Goal: Understand process/instructions: Learn about a topic

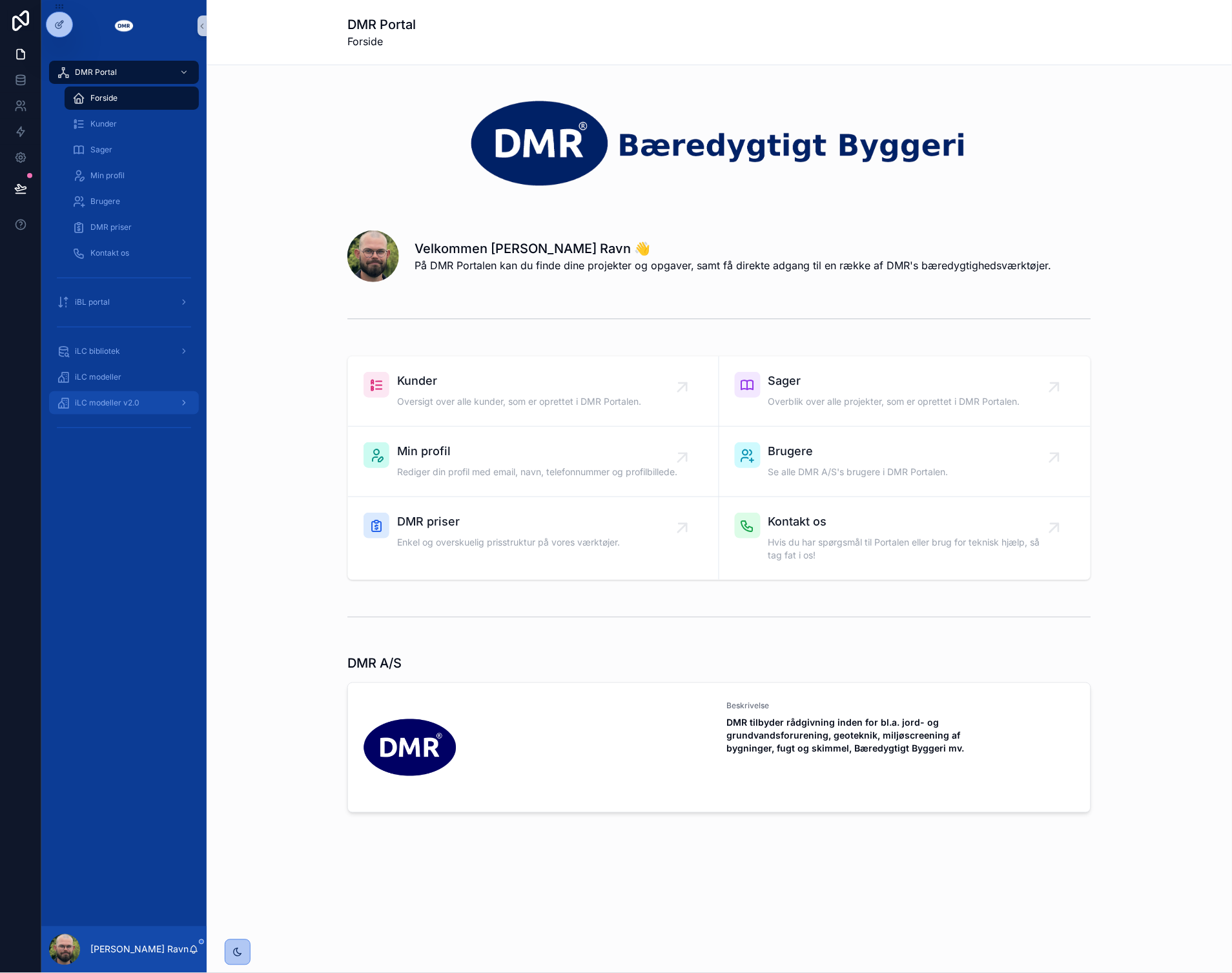
click at [92, 403] on span "iLC modeller v2.0" at bounding box center [107, 402] width 64 height 10
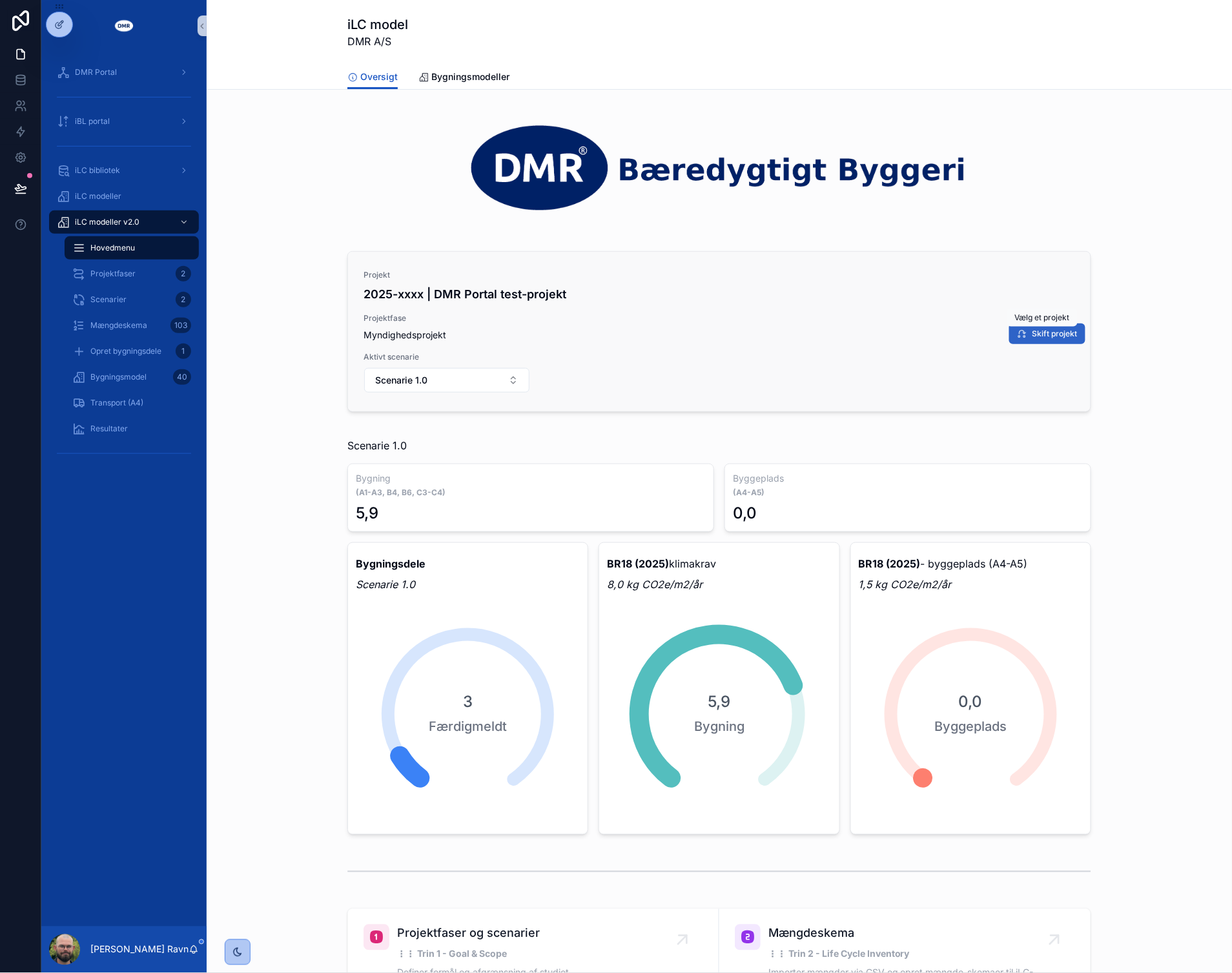
click at [1055, 339] on button "Skift projekt" at bounding box center [1047, 334] width 76 height 20
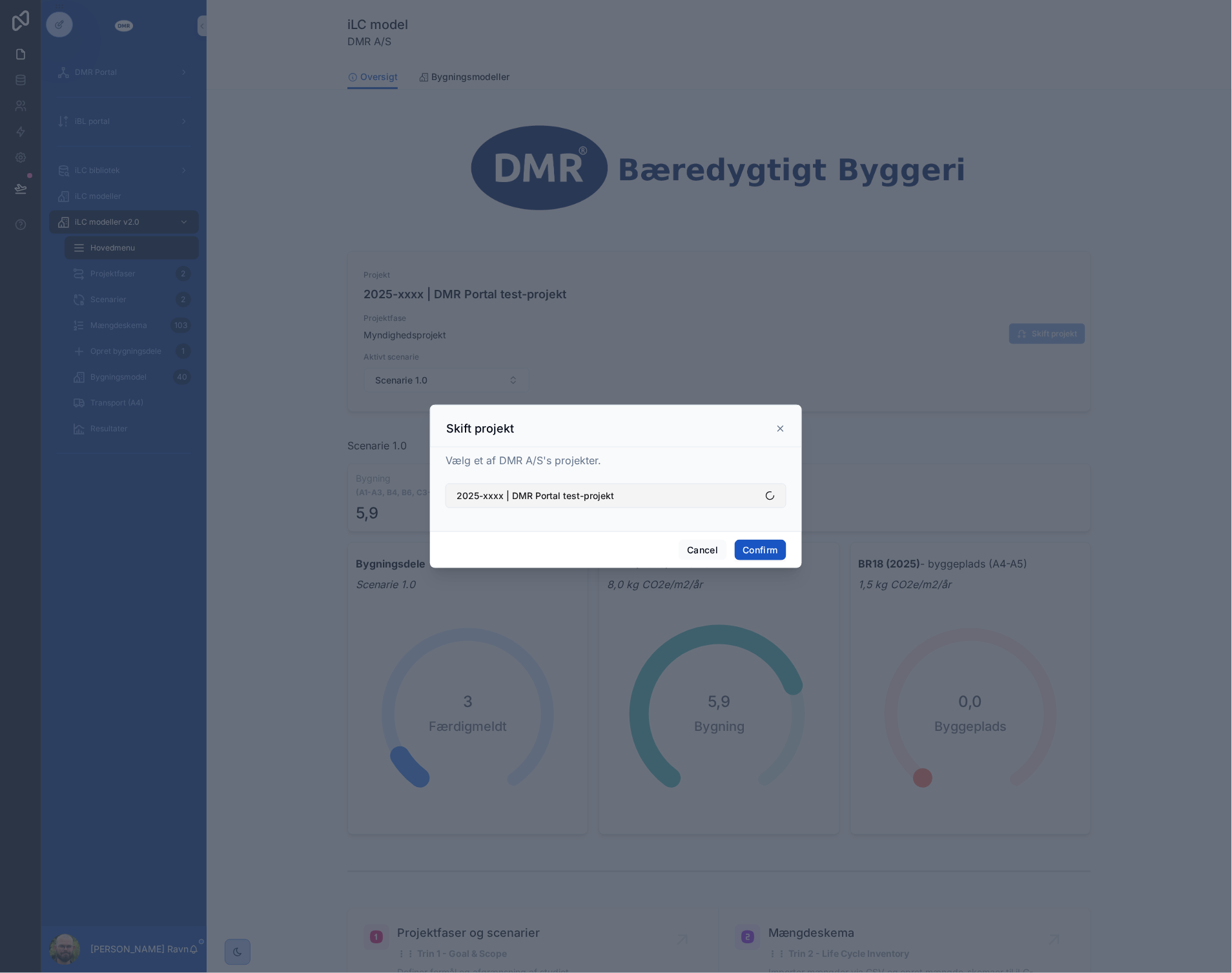
click at [640, 494] on button "2025-xxxx | DMR Portal test-projekt" at bounding box center [615, 495] width 341 height 24
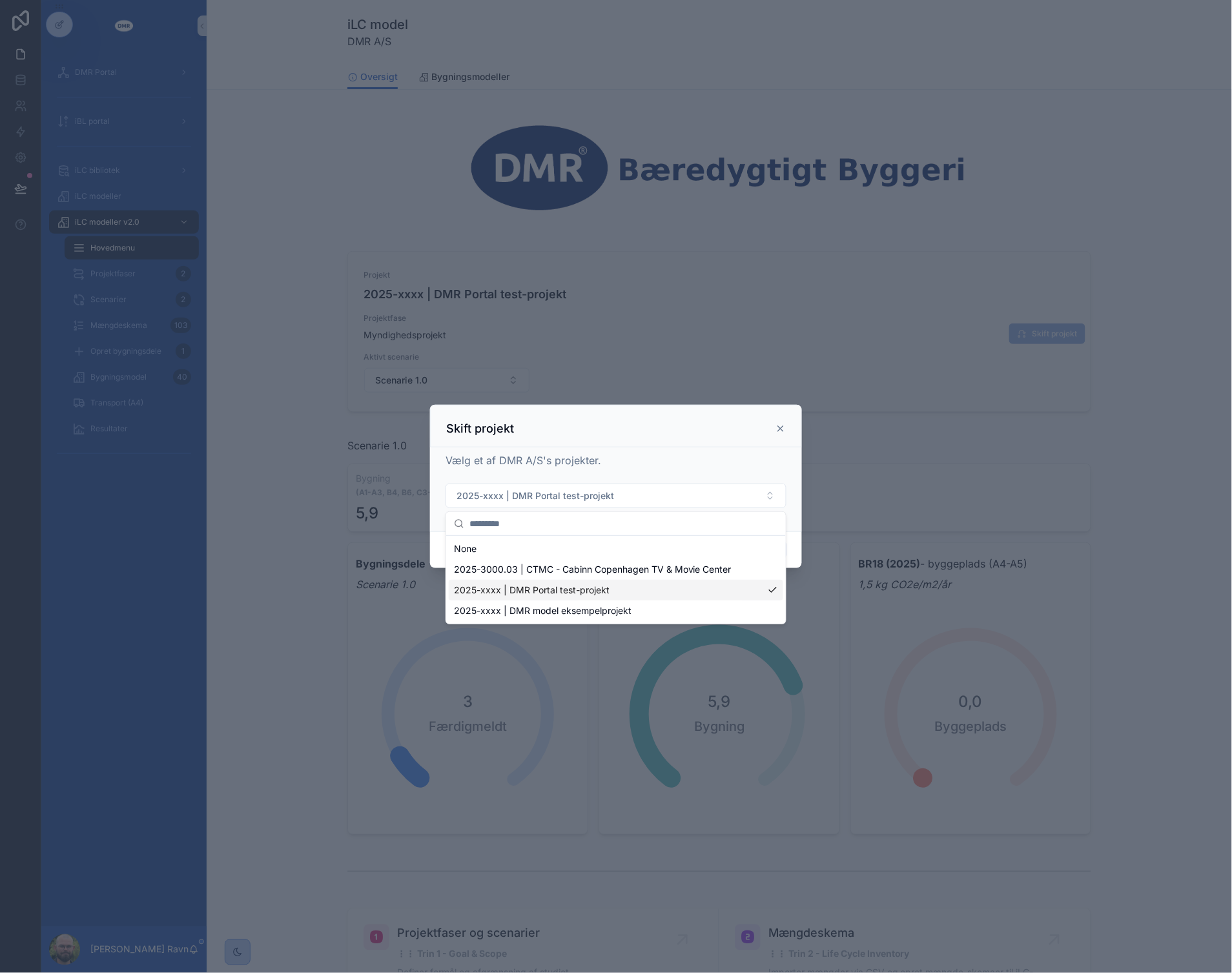
click at [572, 593] on span "2025-xxxx | DMR Portal test-projekt" at bounding box center [531, 590] width 155 height 13
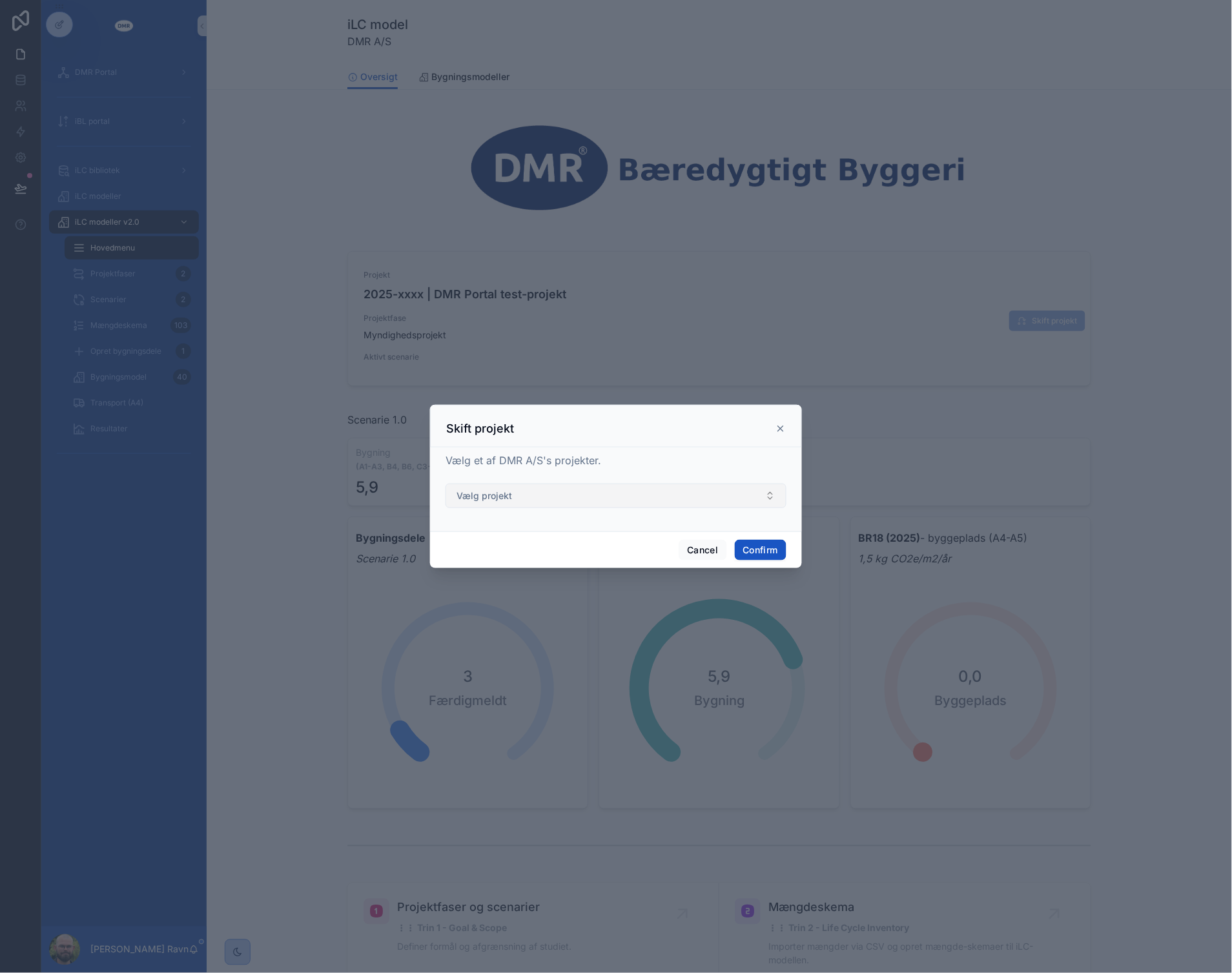
click at [735, 493] on button "Vælg projekt" at bounding box center [615, 495] width 341 height 24
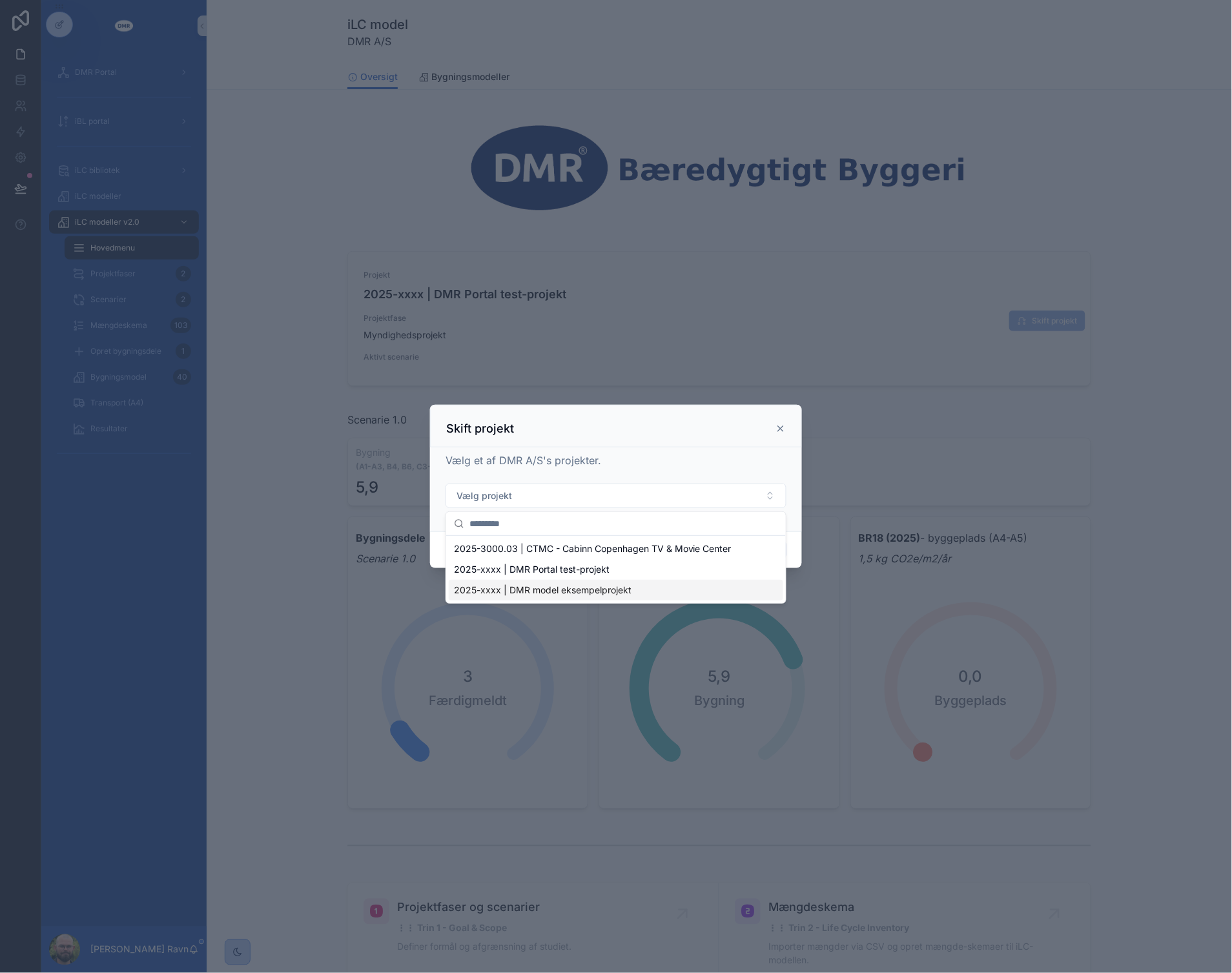
click at [589, 589] on span "2025-xxxx | DMR model eksempelprojekt" at bounding box center [542, 590] width 177 height 13
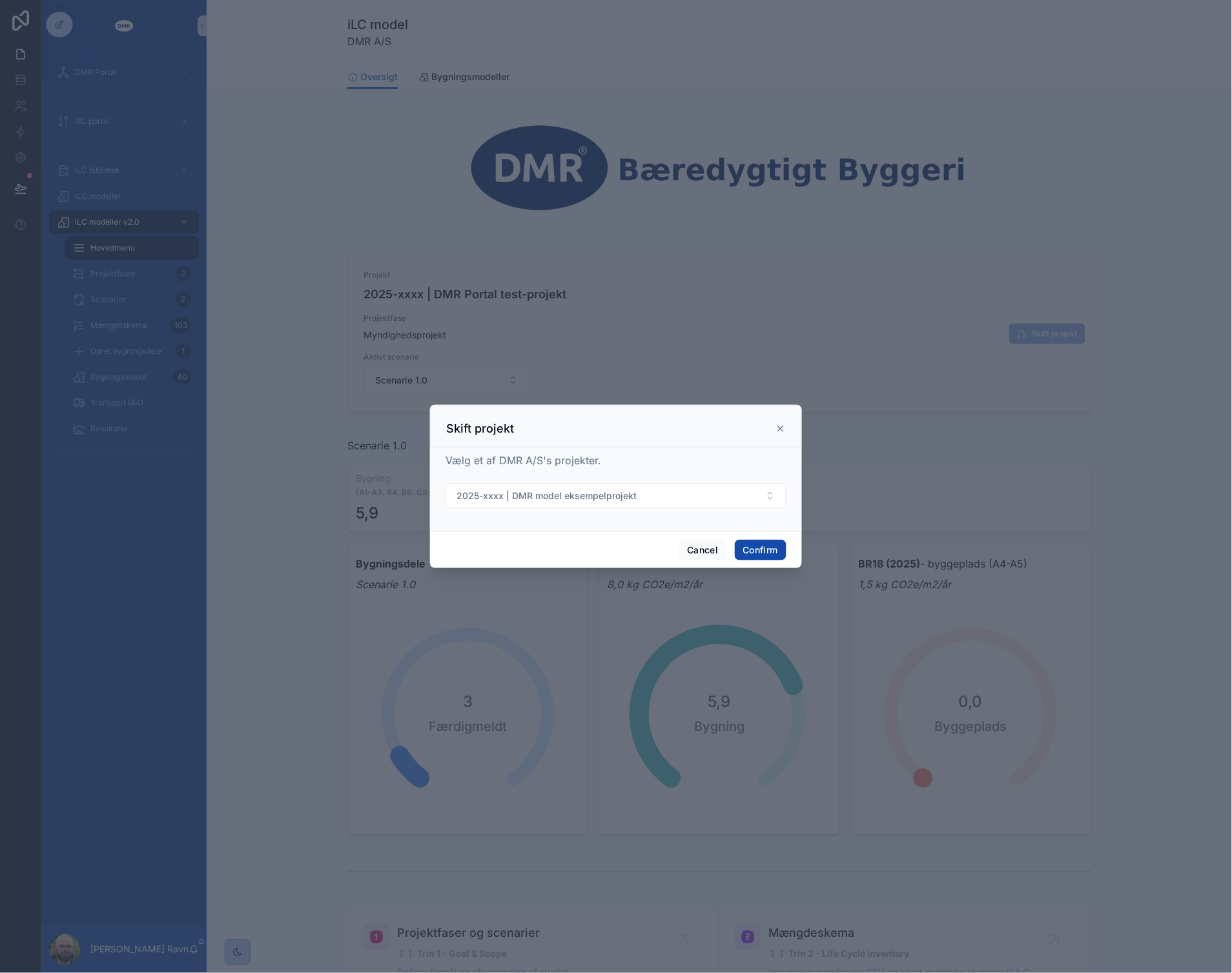
click at [767, 549] on button "Confirm" at bounding box center [761, 550] width 52 height 20
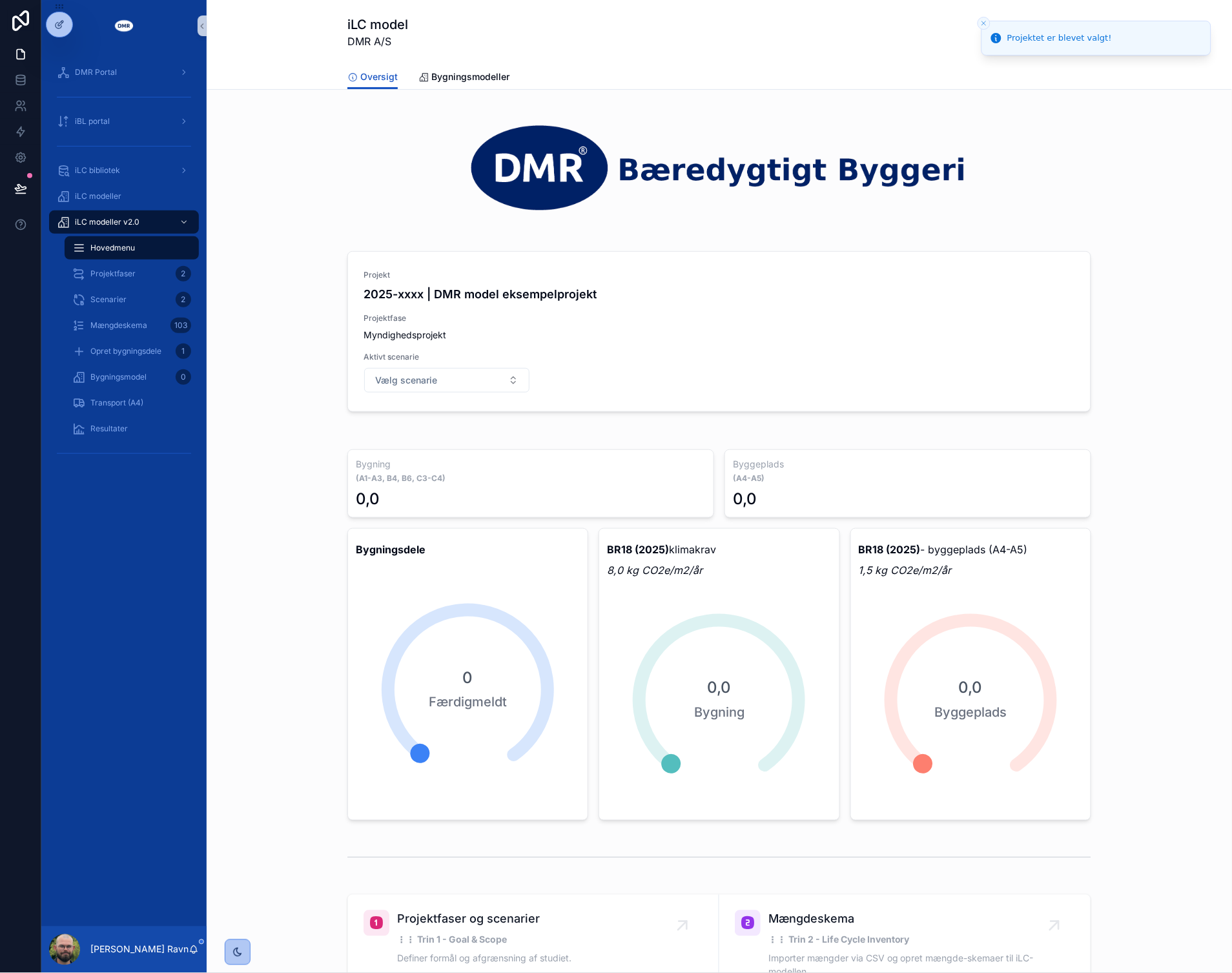
click at [469, 381] on button "Vælg scenarie" at bounding box center [447, 380] width 165 height 24
click at [431, 436] on div "Scenarie 1.0" at bounding box center [441, 432] width 158 height 20
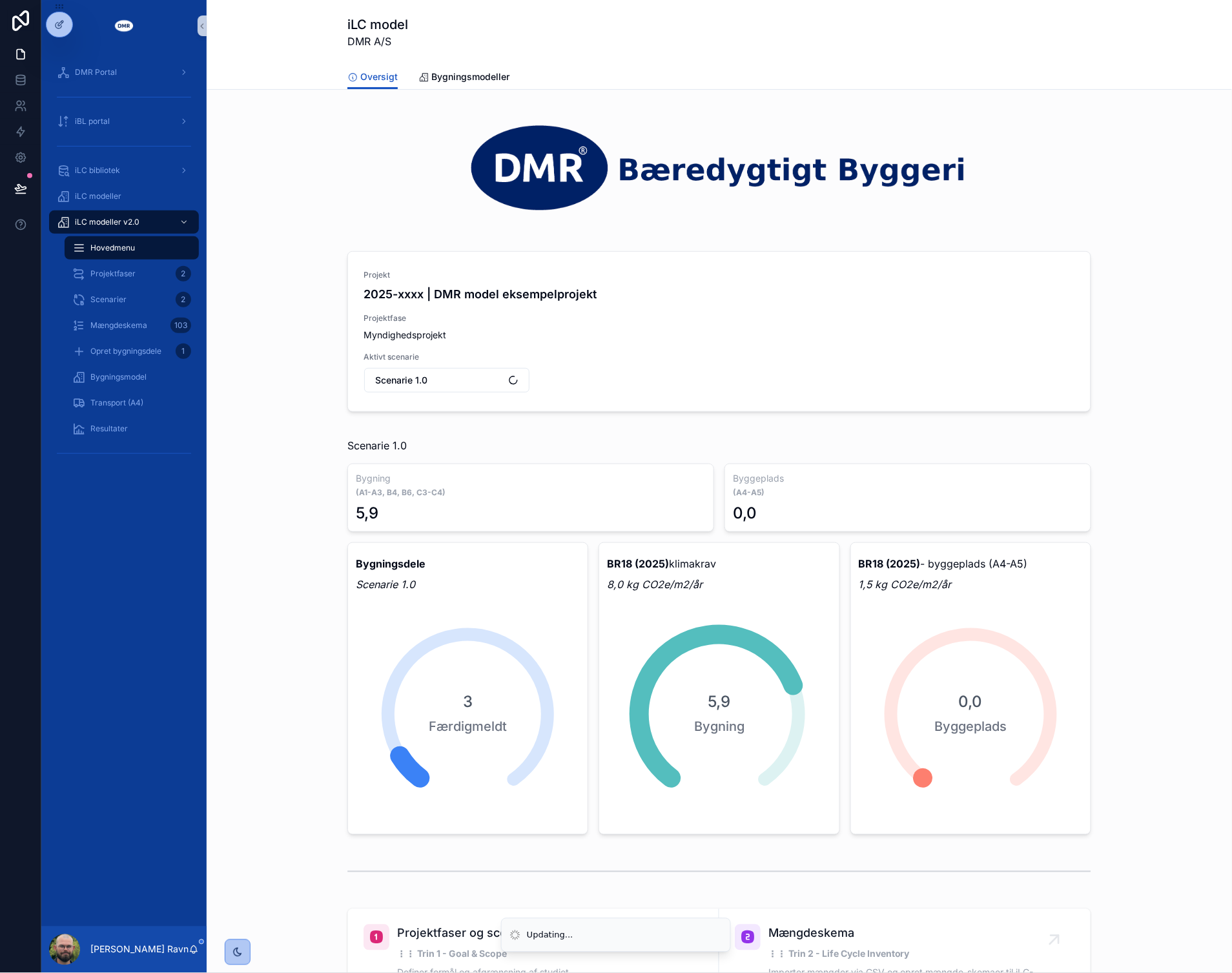
click at [269, 421] on div "Projekt 2025-xxxx | DMR model eksempelprojekt Projektfase Myndighedsprojekt Akt…" at bounding box center [718, 333] width 1004 height 178
click at [185, 382] on div "24" at bounding box center [182, 376] width 18 height 16
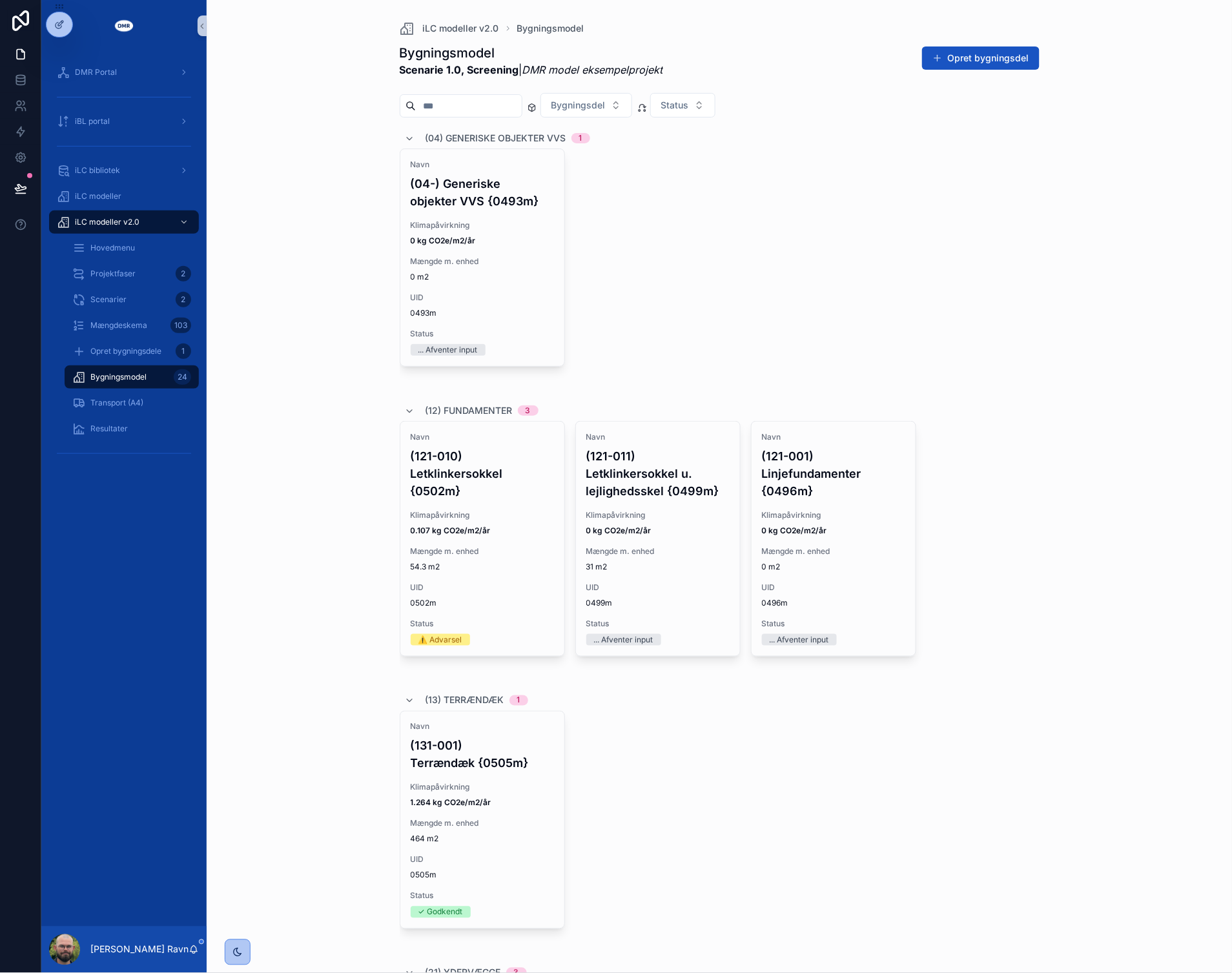
click at [288, 365] on div "iLC modeller v2.0 Bygningsmodel Bygningsmodel Scenarie 1.0, Screening | DMR mod…" at bounding box center [718, 486] width 1025 height 973
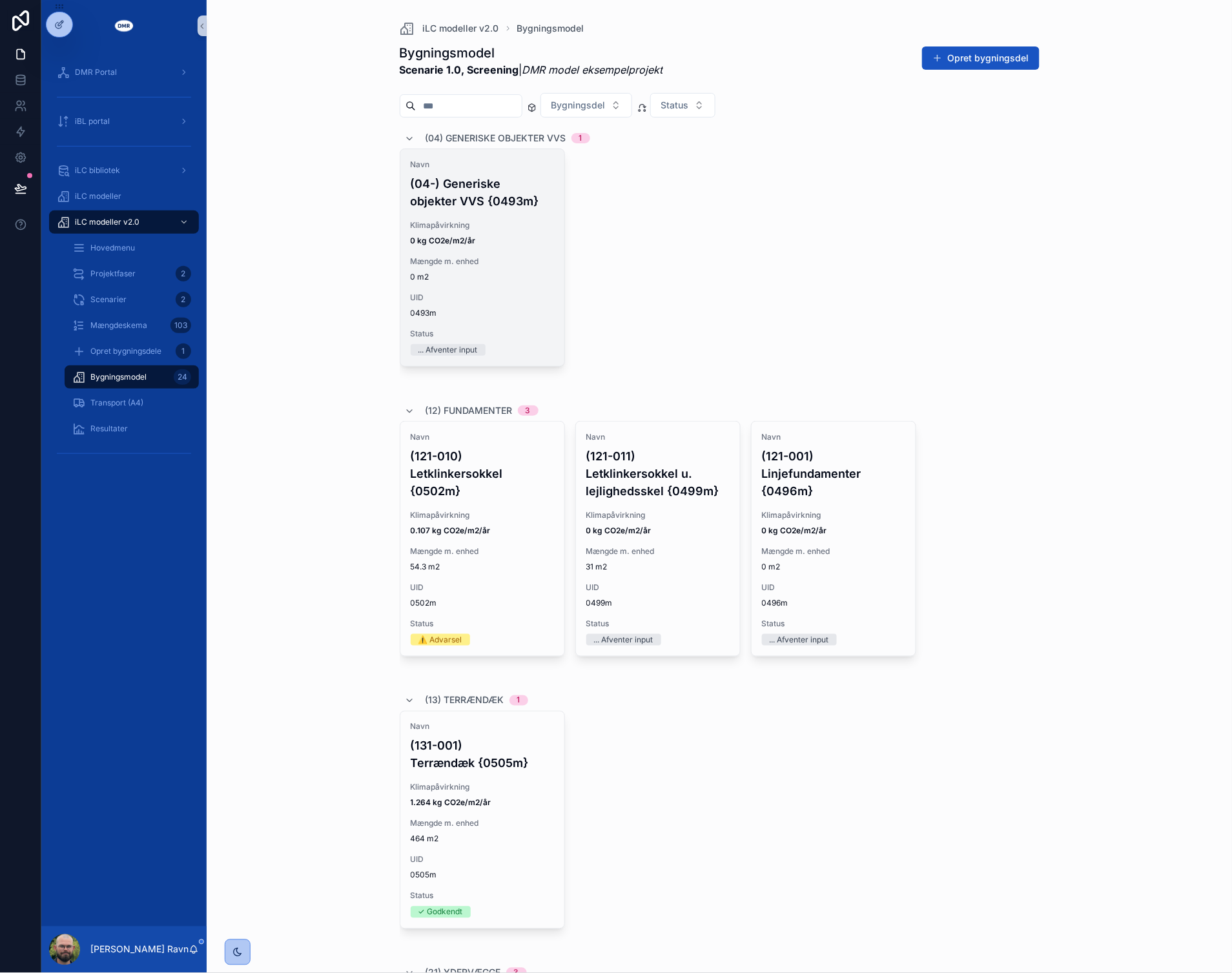
click at [508, 272] on span "0 m2" at bounding box center [482, 277] width 143 height 10
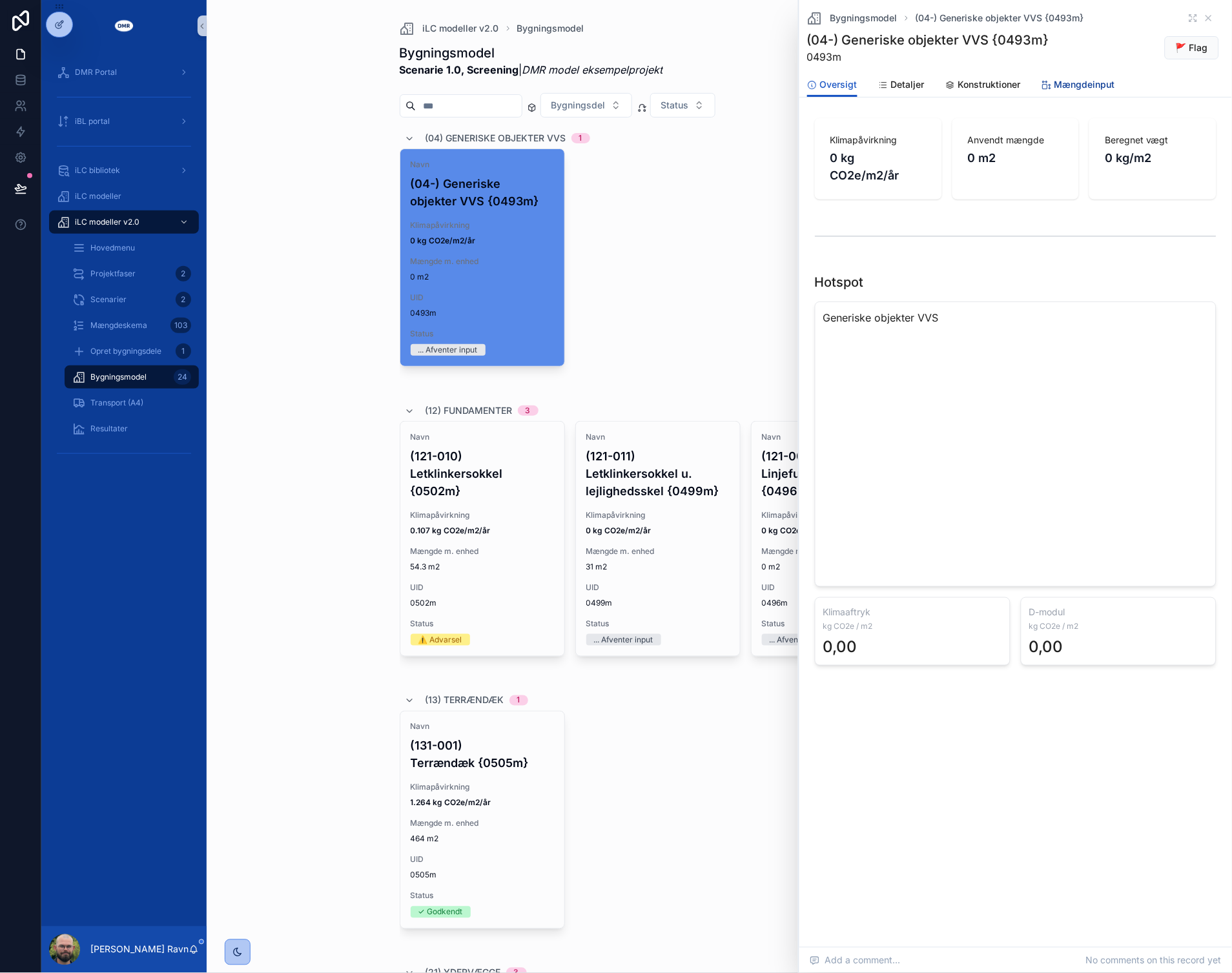
click at [1093, 82] on span "Mængdeinput" at bounding box center [1084, 85] width 60 height 13
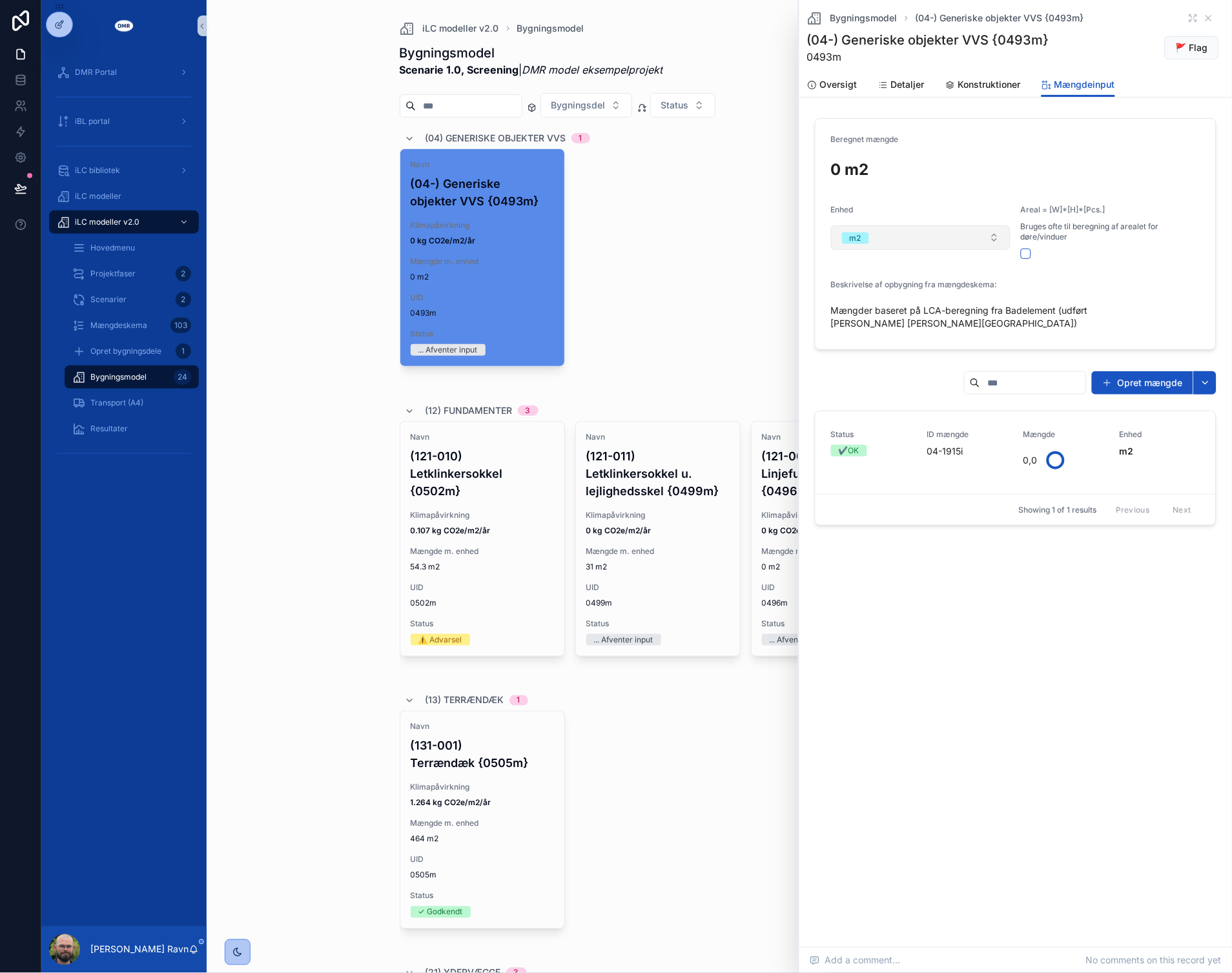
click at [936, 242] on button "m2" at bounding box center [920, 237] width 179 height 24
type input "*"
click at [881, 284] on div "stk." at bounding box center [921, 289] width 173 height 20
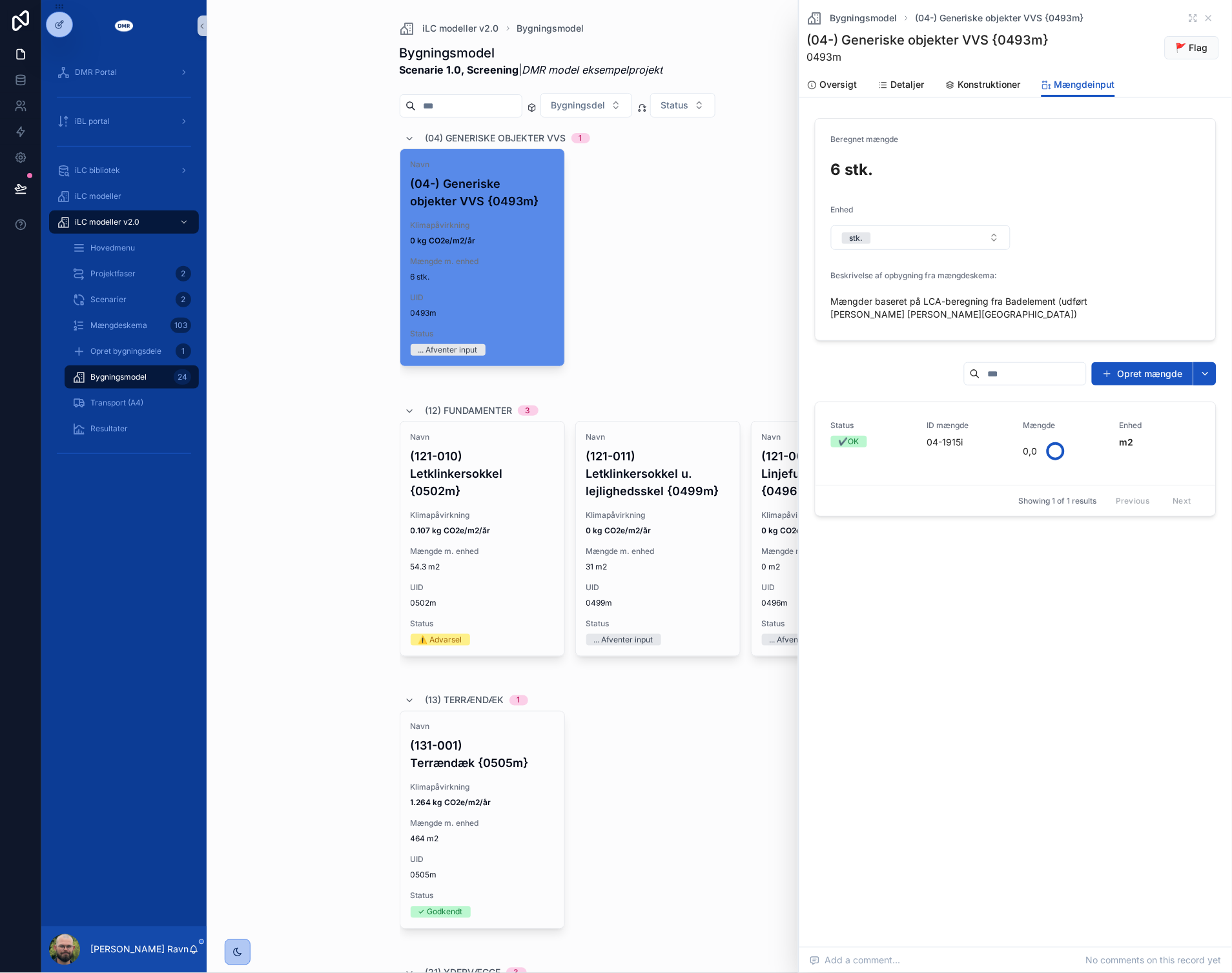
click at [282, 297] on div "iLC modeller v2.0 Bygningsmodel Bygningsmodel Scenarie 1.0, Screening | DMR mod…" at bounding box center [718, 486] width 1025 height 973
click at [1202, 16] on div "Bygningsmodel (04-) Generiske objekter VVS {0493m}" at bounding box center [1015, 18] width 417 height 16
click at [1209, 17] on icon "scrollable content" at bounding box center [1209, 19] width 6 height 6
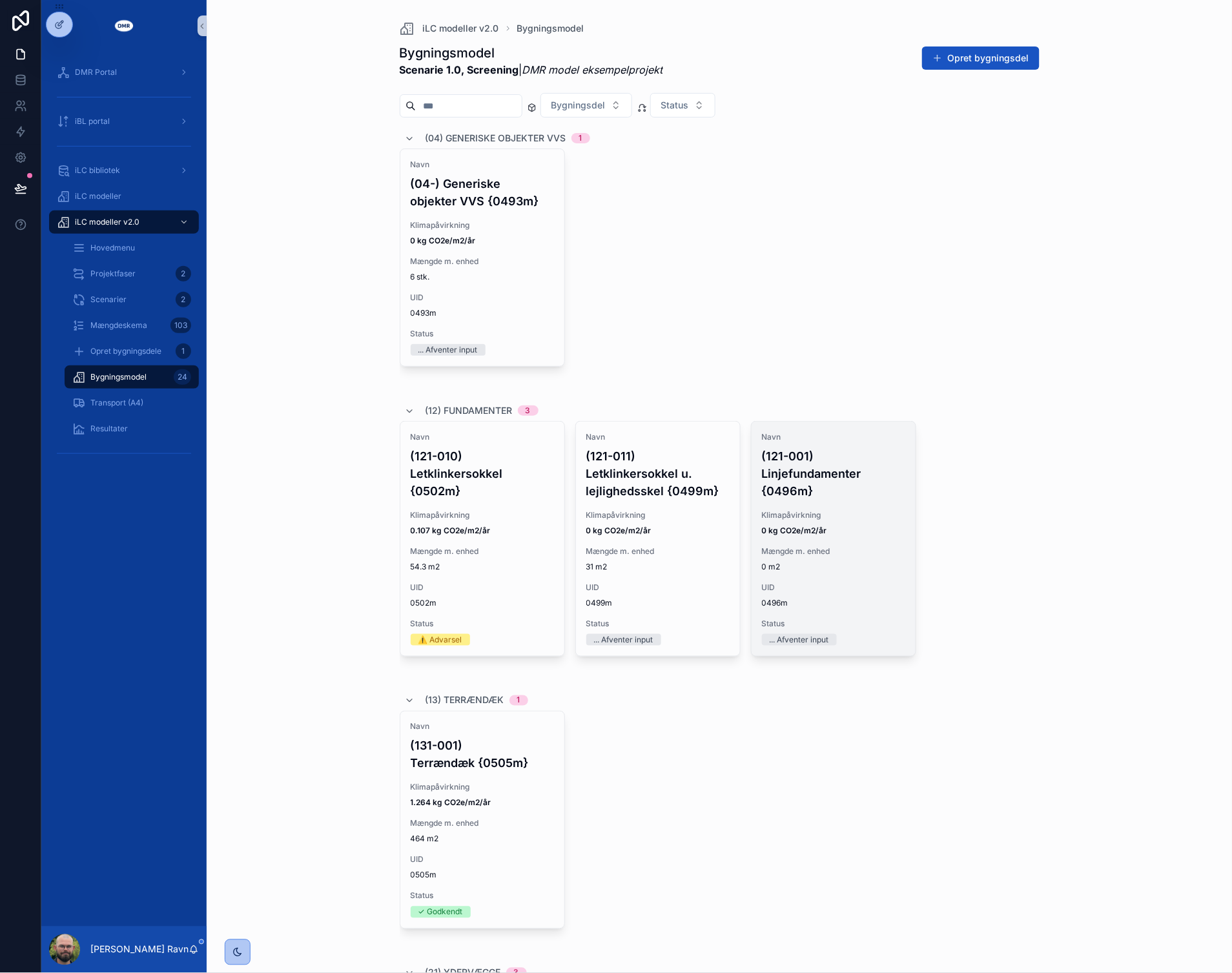
click at [841, 577] on div "Navn (121-001) Linjefundamenter {0496m} Klimapåvirkning 0 kg CO2e/m2/år Mængde …" at bounding box center [833, 539] width 164 height 234
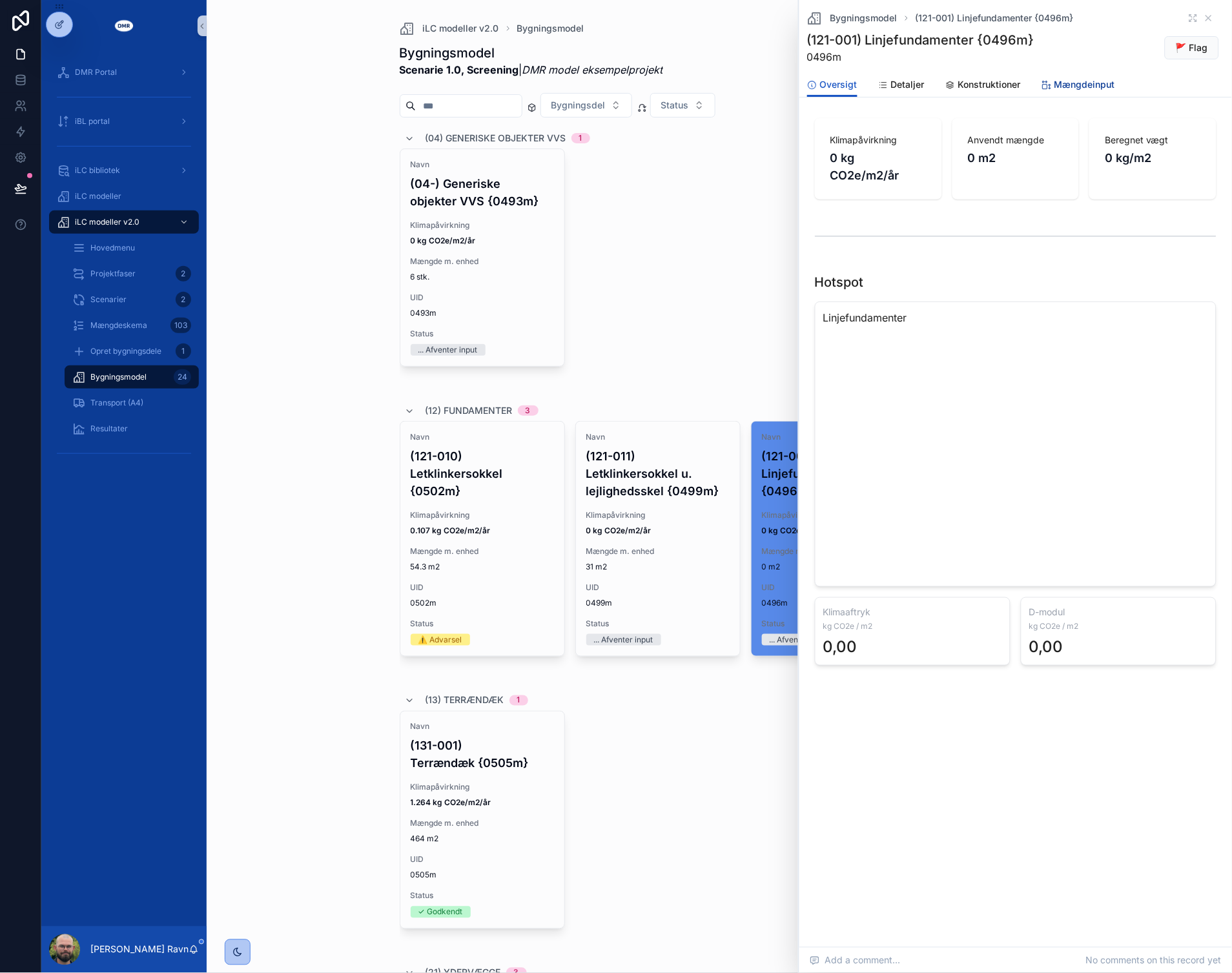
click at [1073, 82] on span "Mængdeinput" at bounding box center [1084, 85] width 60 height 13
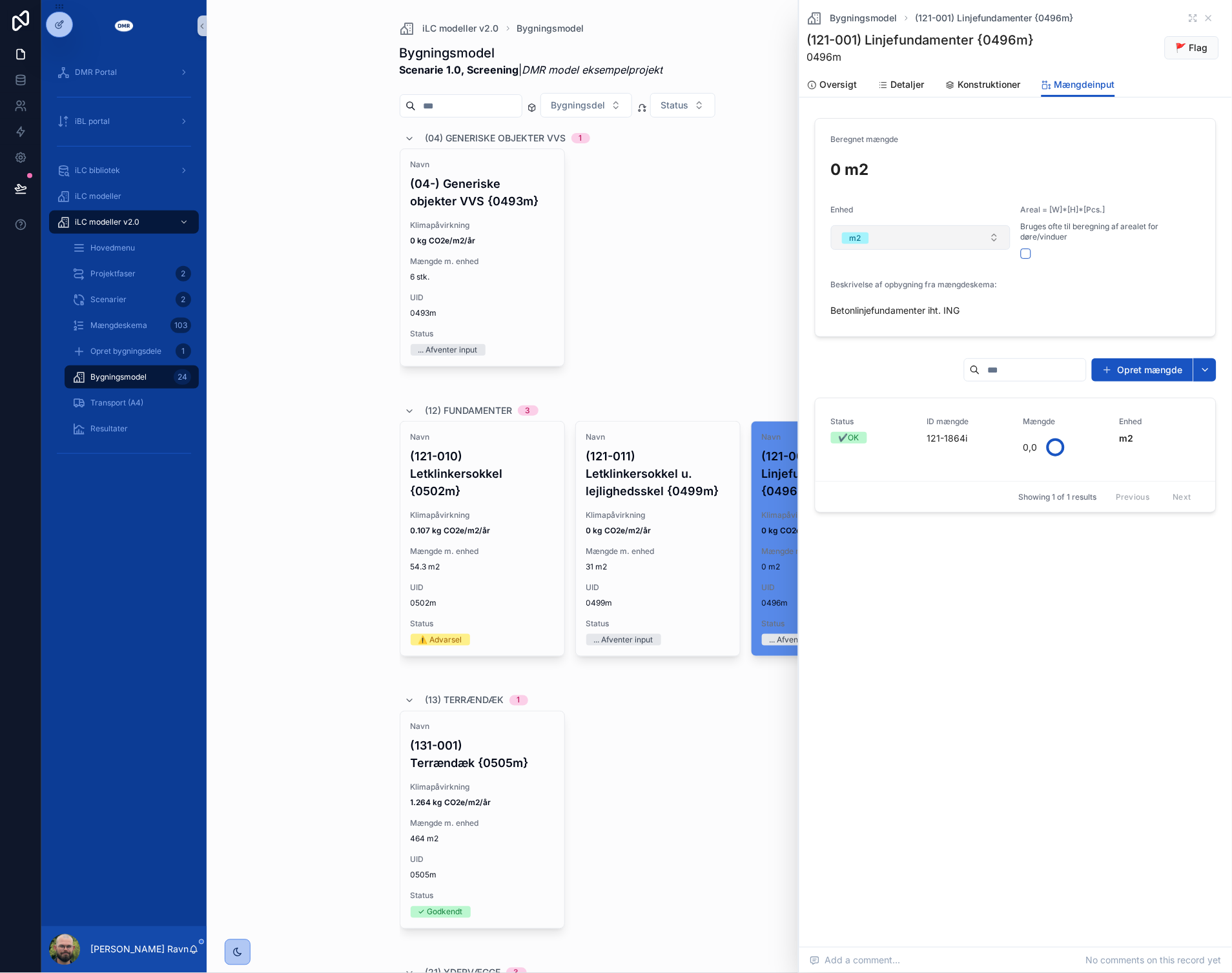
click at [944, 232] on button "m2" at bounding box center [920, 237] width 179 height 24
click at [889, 319] on div "m2" at bounding box center [921, 328] width 173 height 20
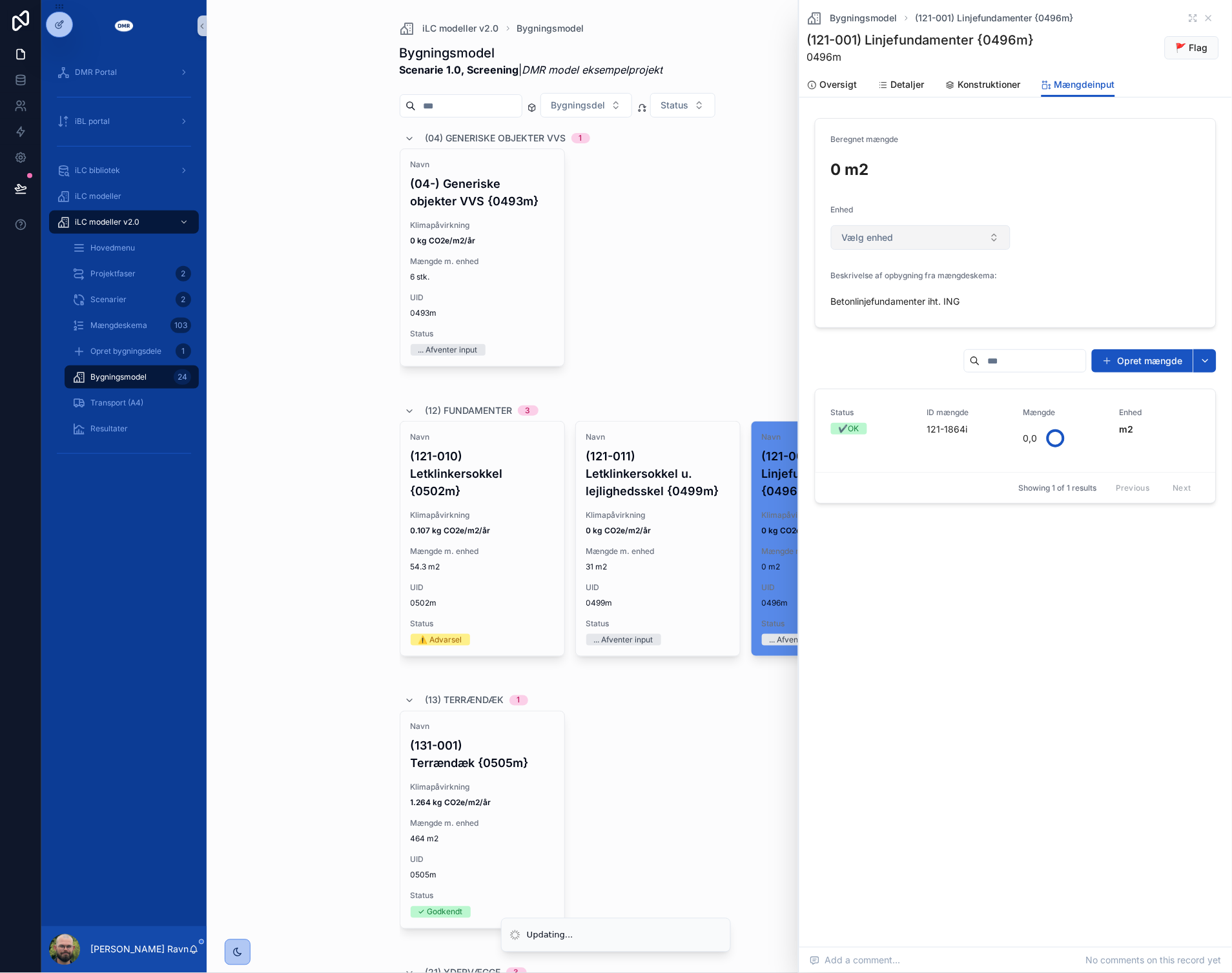
click at [911, 238] on button "Vælg enhed" at bounding box center [920, 237] width 179 height 24
click at [872, 283] on div "m" at bounding box center [921, 289] width 173 height 20
click at [1114, 265] on form "Beregnet mængde 186 m Enhed m Beskrivelse af opbygning fra mængdeskema: Betonli…" at bounding box center [1016, 223] width 400 height 208
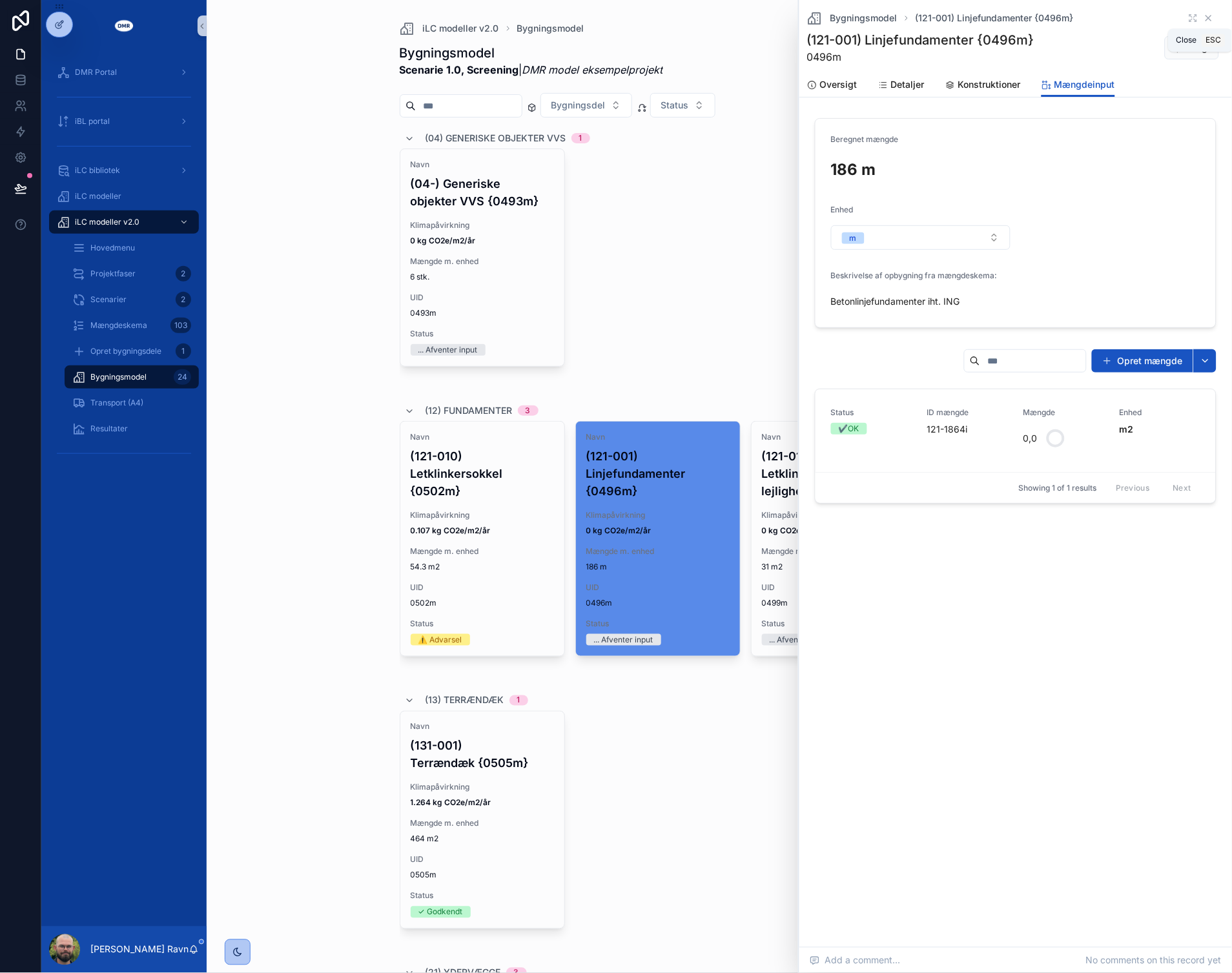
click at [1208, 20] on icon "scrollable content" at bounding box center [1208, 18] width 10 height 10
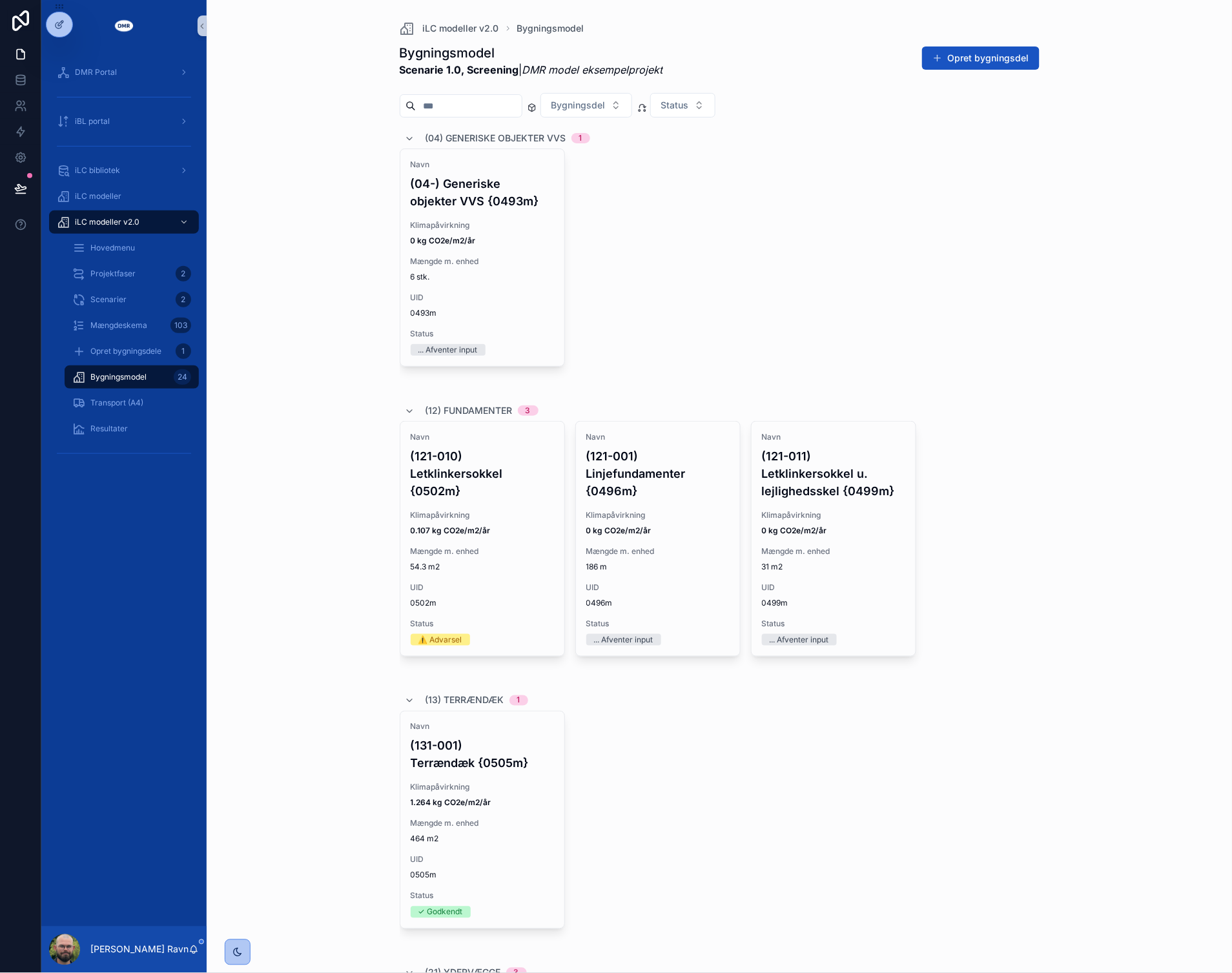
click at [295, 445] on div "iLC modeller v2.0 Bygningsmodel Bygningsmodel Scenarie 1.0, Screening | DMR mod…" at bounding box center [718, 486] width 1025 height 973
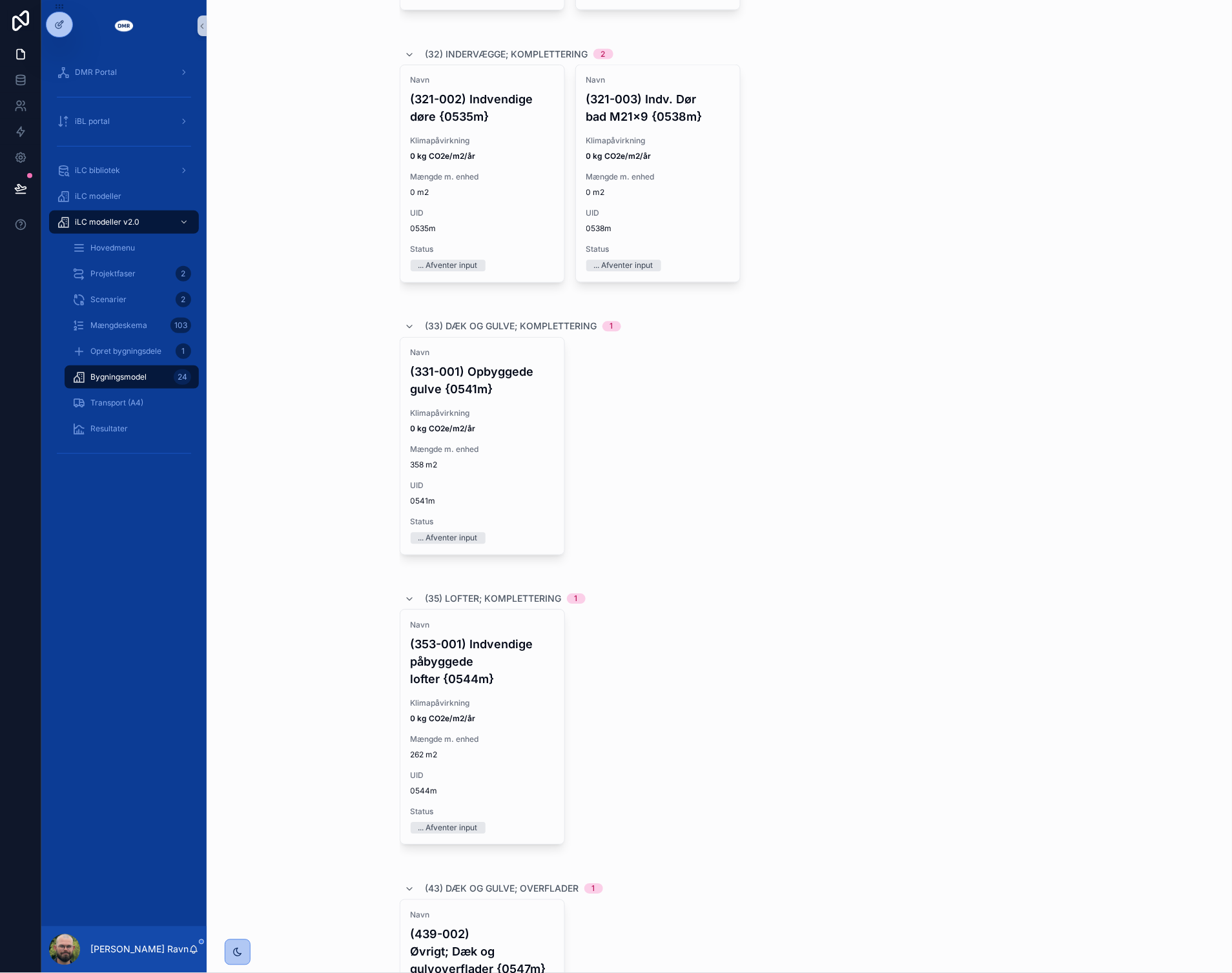
scroll to position [1578, 0]
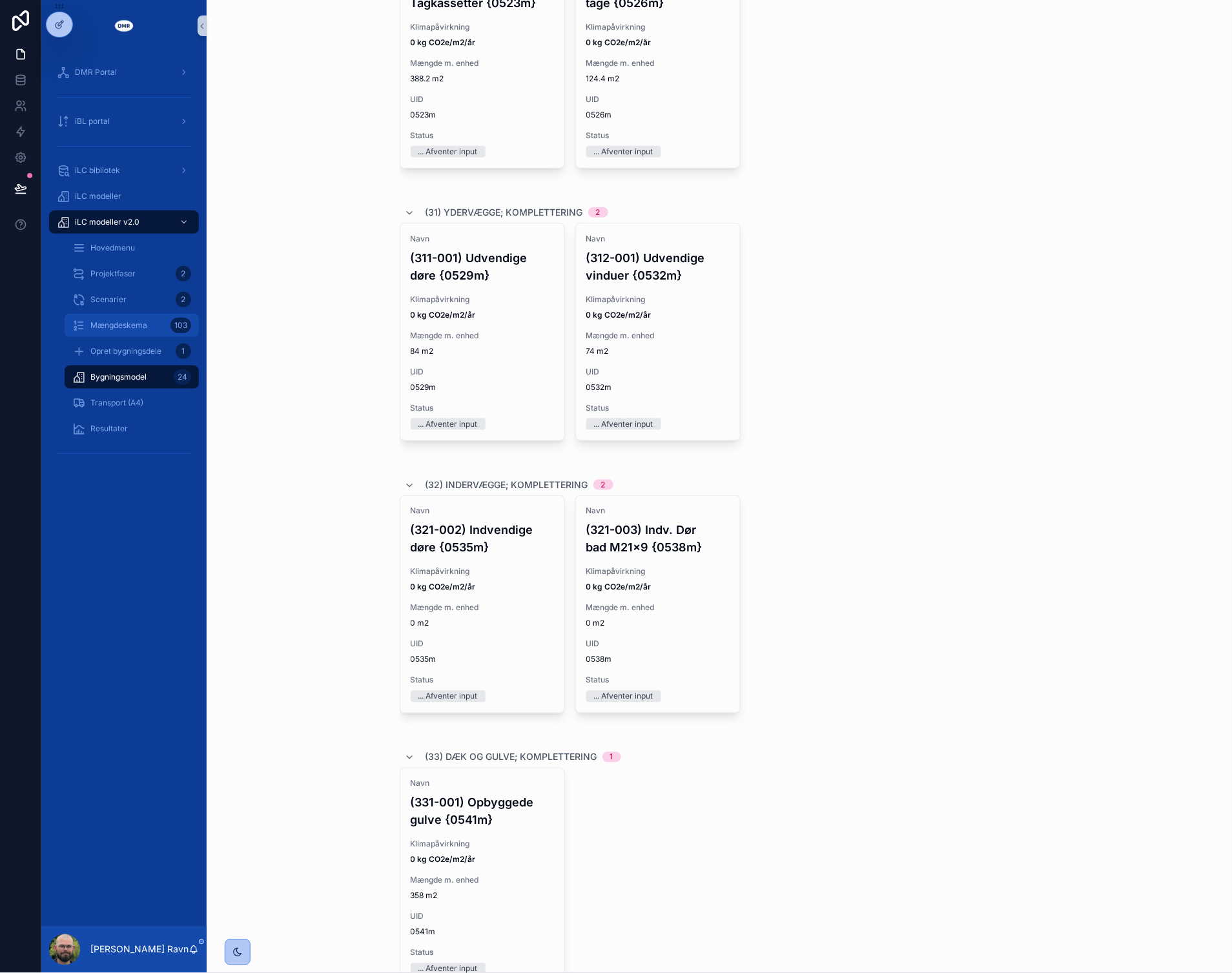
click at [132, 322] on span "Mængdeskema" at bounding box center [118, 325] width 57 height 10
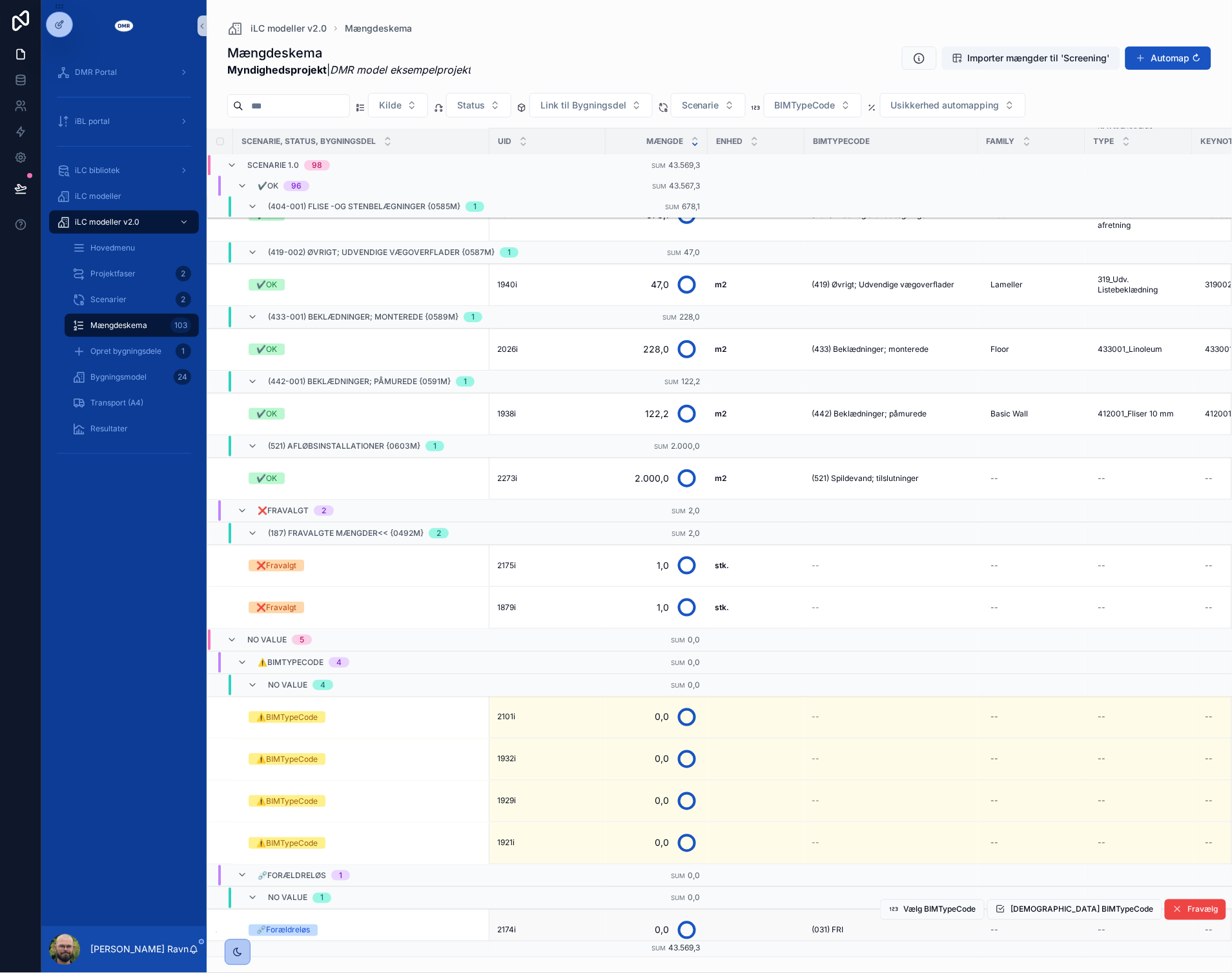
scroll to position [4124, 0]
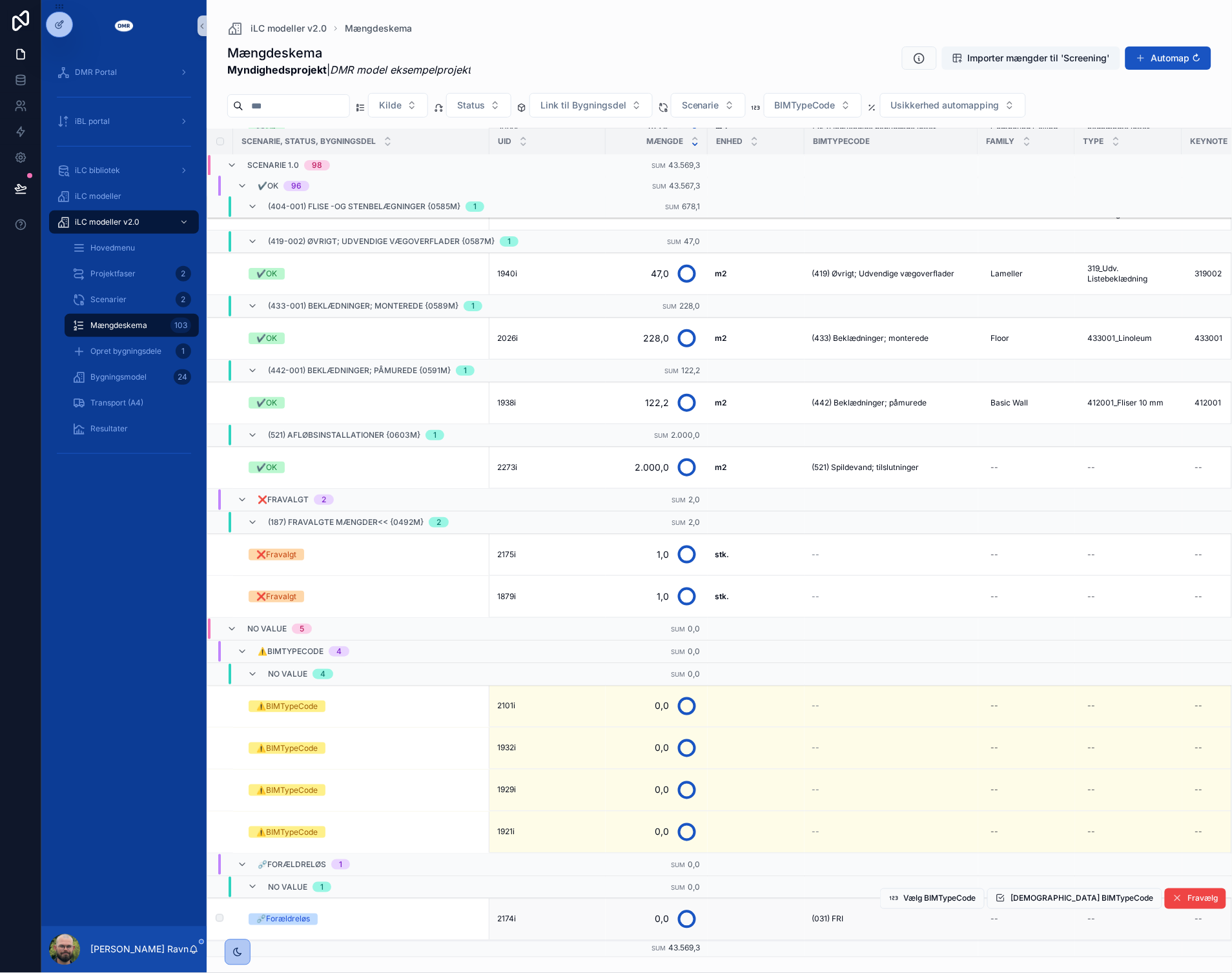
click at [376, 914] on div "⛓️‍💥Forældreløs" at bounding box center [364, 919] width 233 height 12
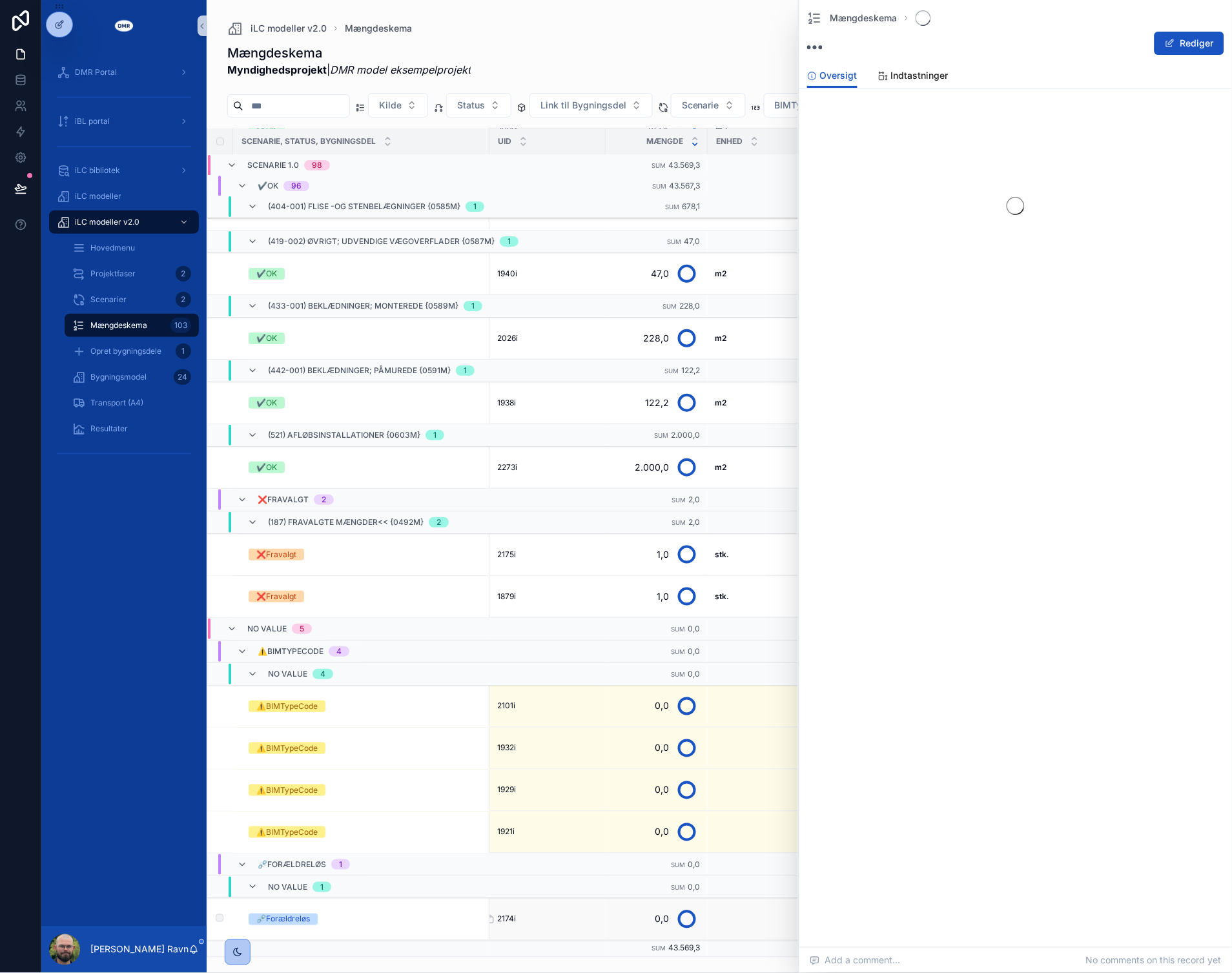
scroll to position [4124, 0]
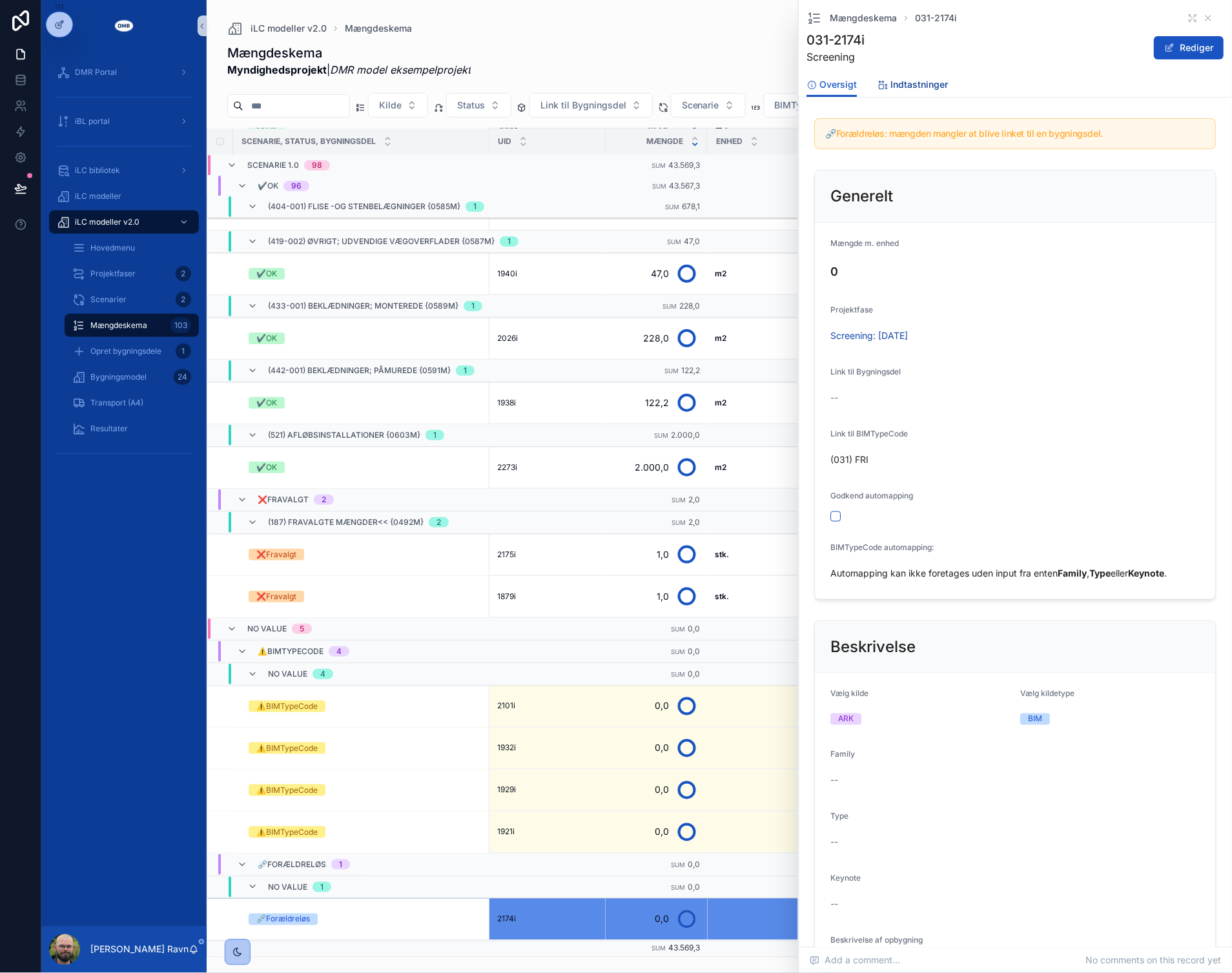
scroll to position [4124, 0]
click at [906, 79] on span "Indtastninger" at bounding box center [920, 85] width 58 height 13
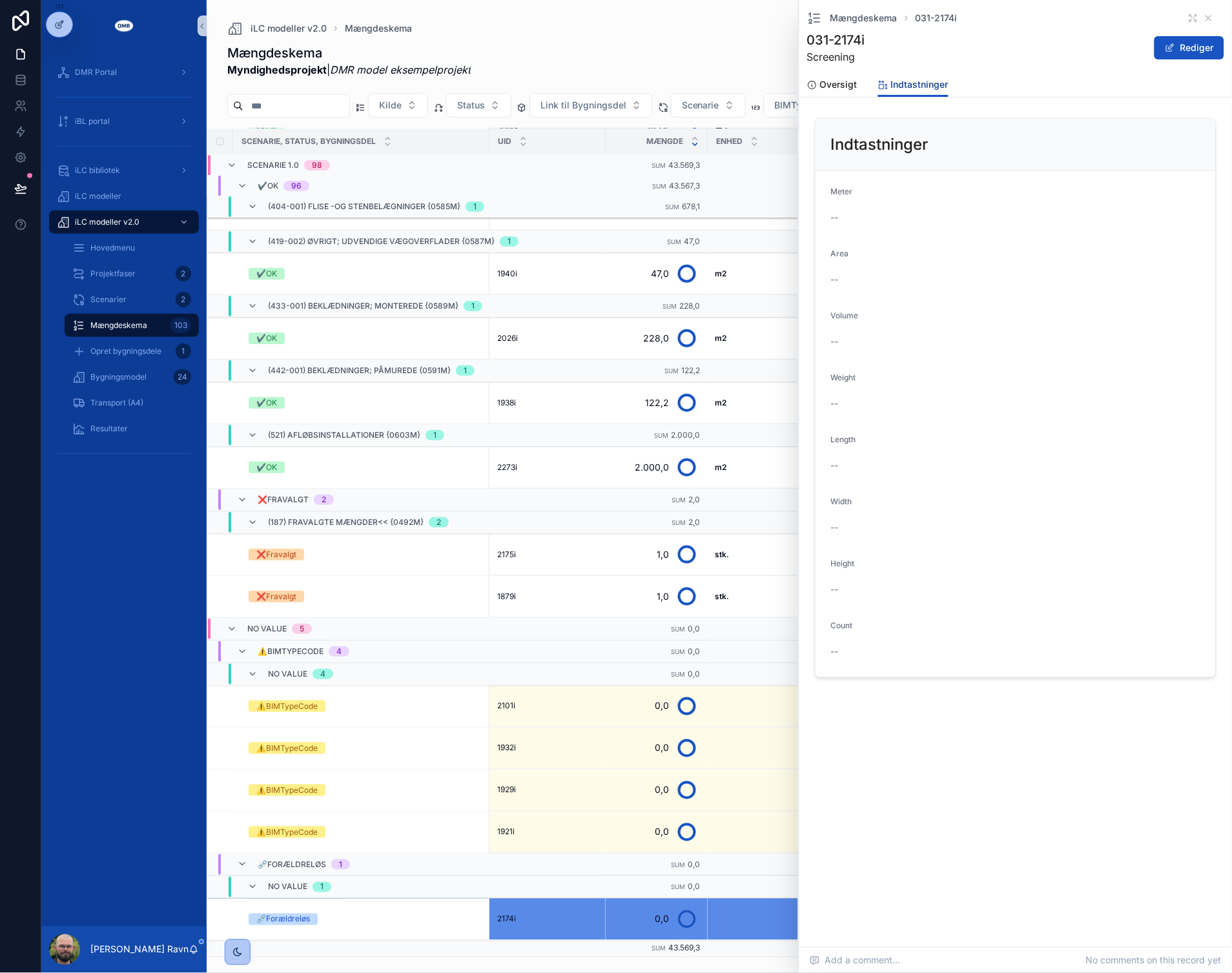
scroll to position [4124, 0]
click at [845, 87] on span "Oversigt" at bounding box center [838, 85] width 37 height 13
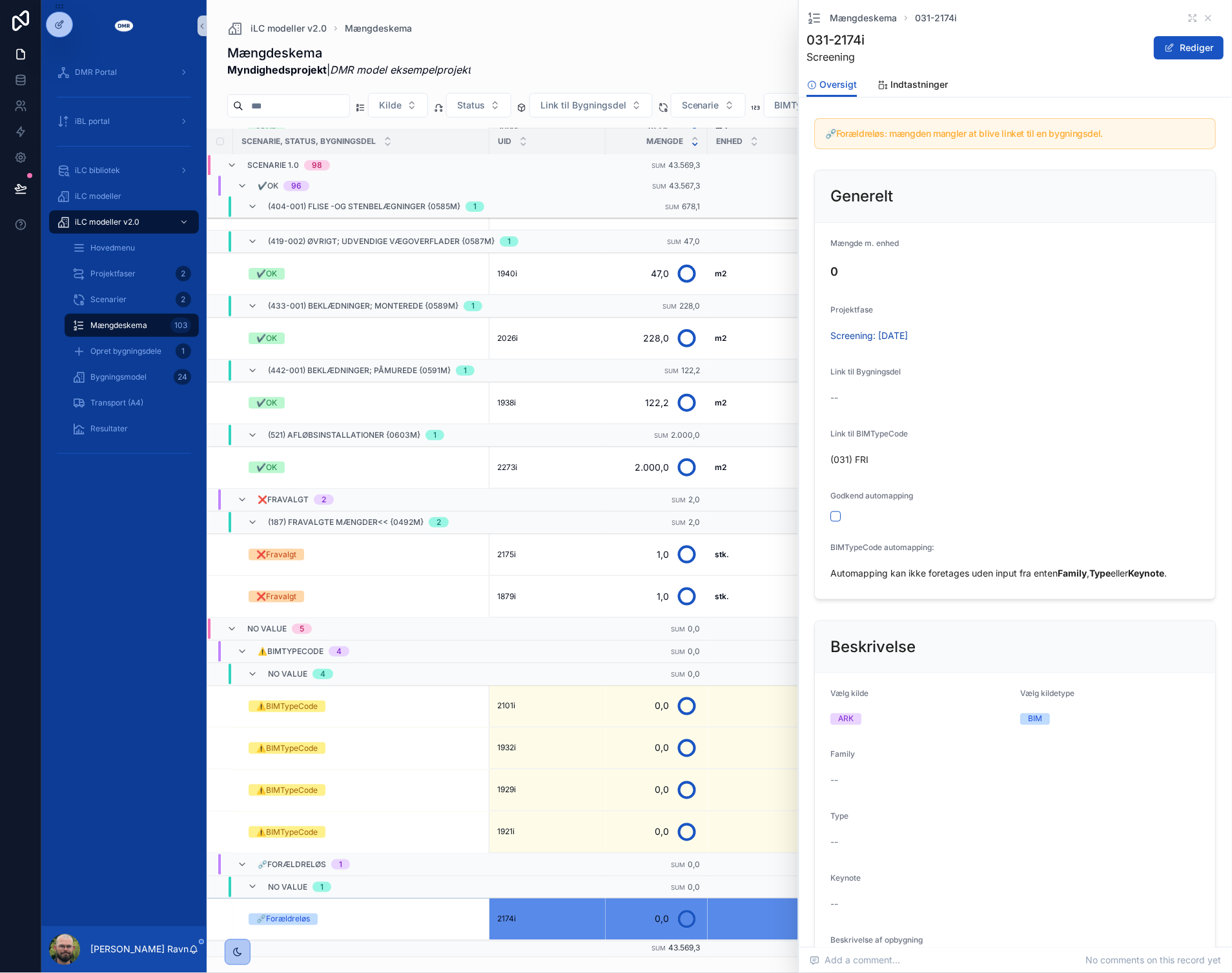
scroll to position [4103, 0]
